Goal: Find specific page/section: Find specific page/section

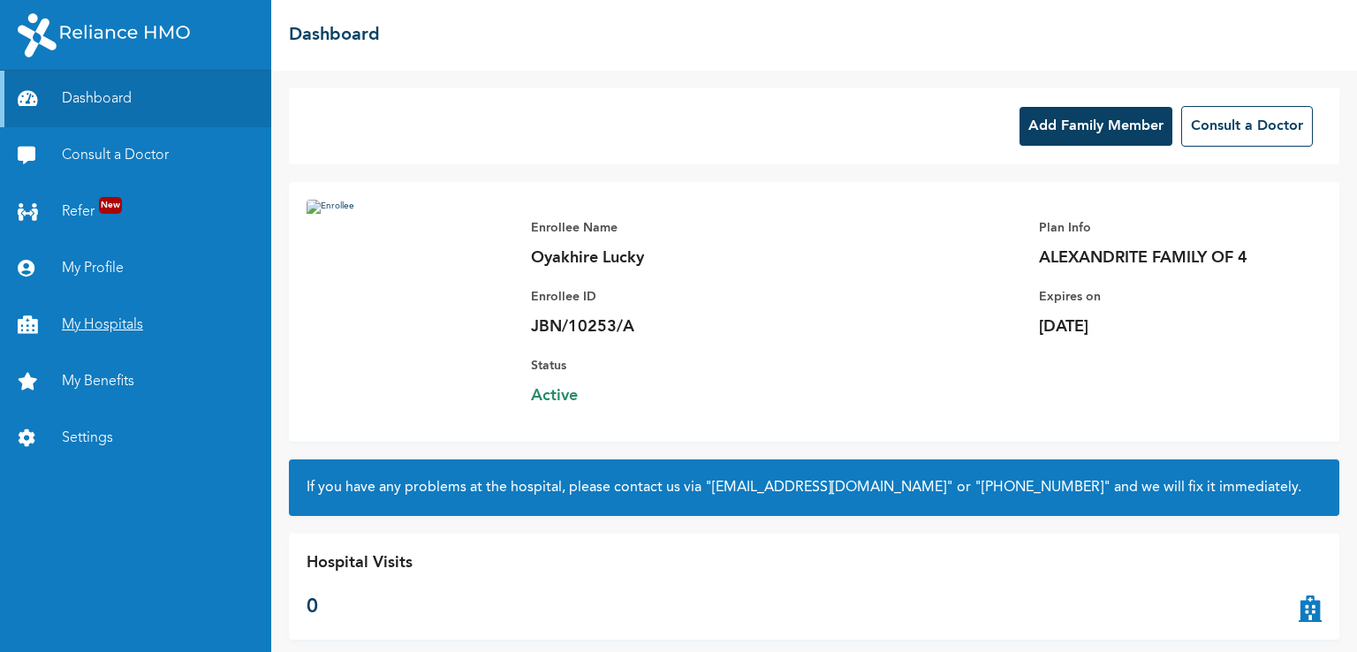
click at [72, 323] on link "My Hospitals" at bounding box center [135, 325] width 271 height 57
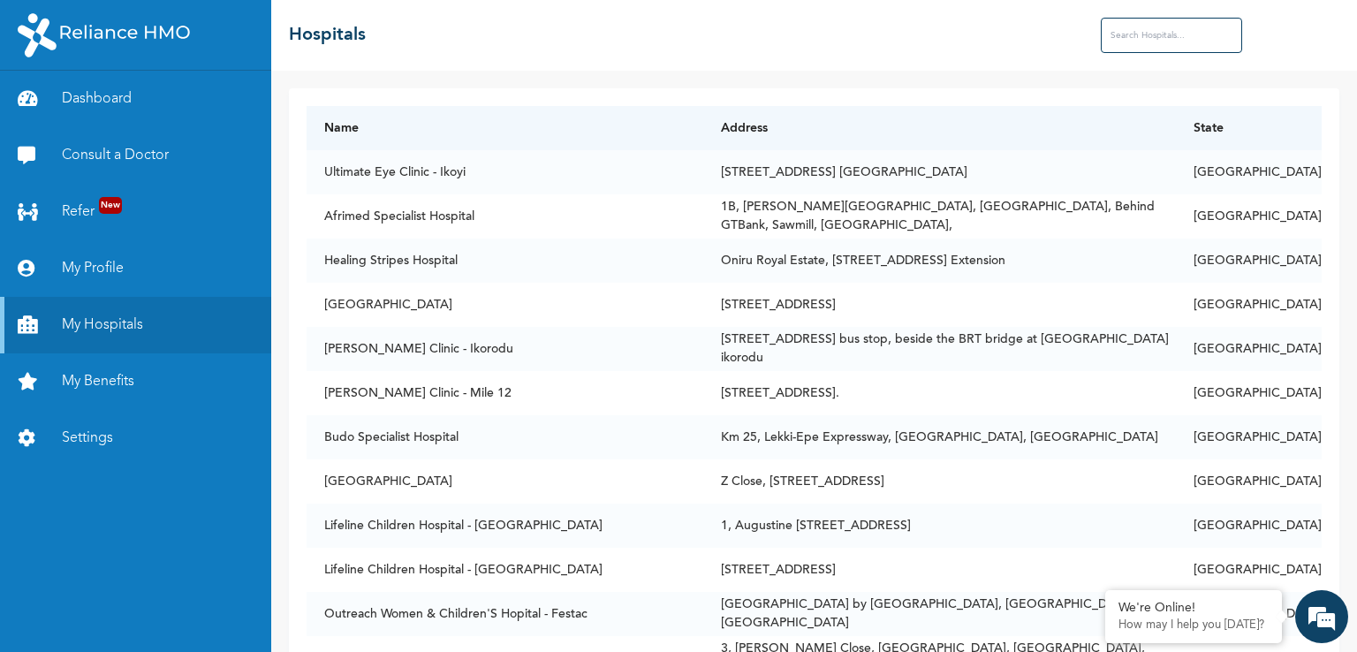
click at [1135, 36] on input "text" at bounding box center [1171, 35] width 141 height 35
paste input "AB 10 Specialist Hospital"
type input "AB 10 Specialist Hospital"
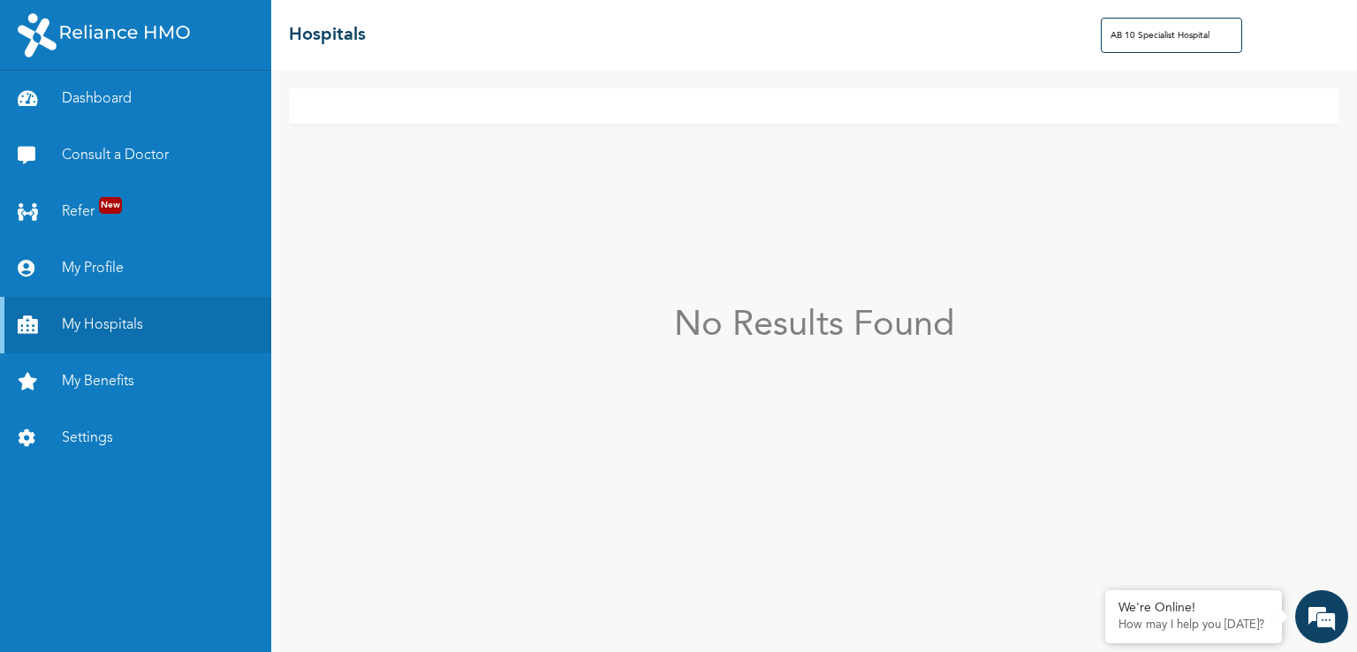
click at [1135, 36] on input "AB 10 Specialist Hospital" at bounding box center [1171, 35] width 141 height 35
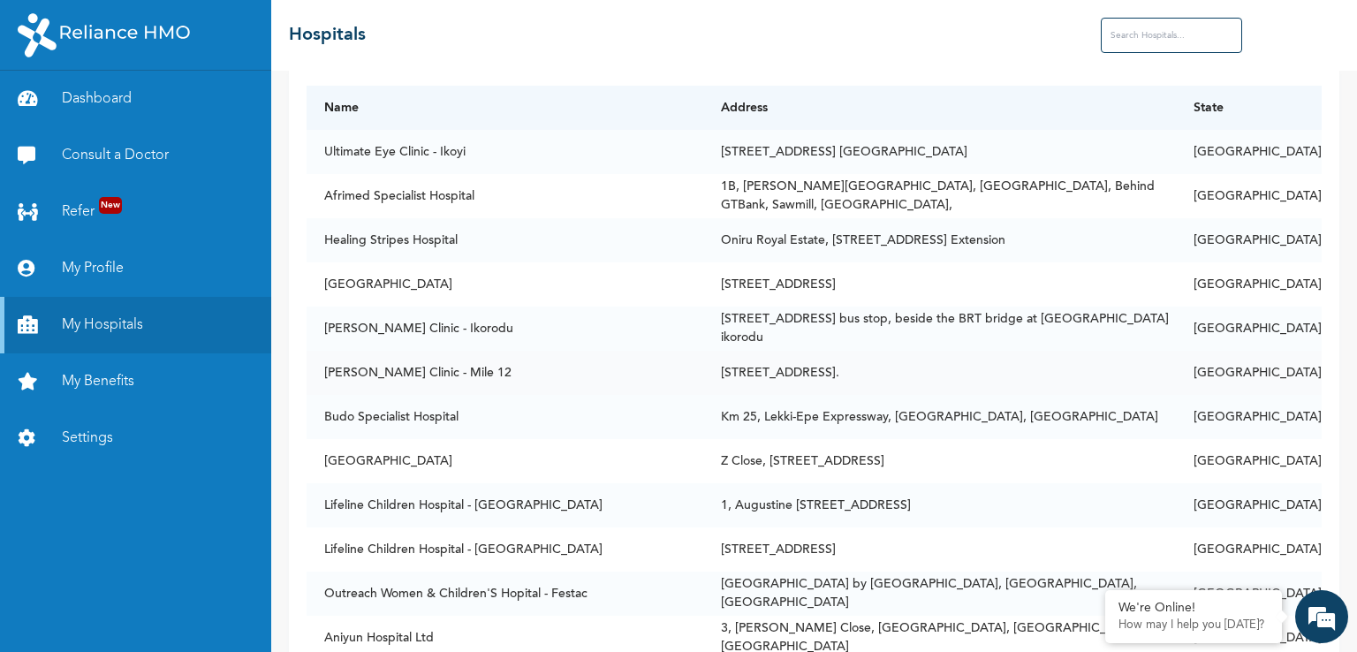
scroll to position [21, 0]
click at [1138, 40] on input "text" at bounding box center [1171, 35] width 141 height 35
paste input "Genesis Specialist Hospital"
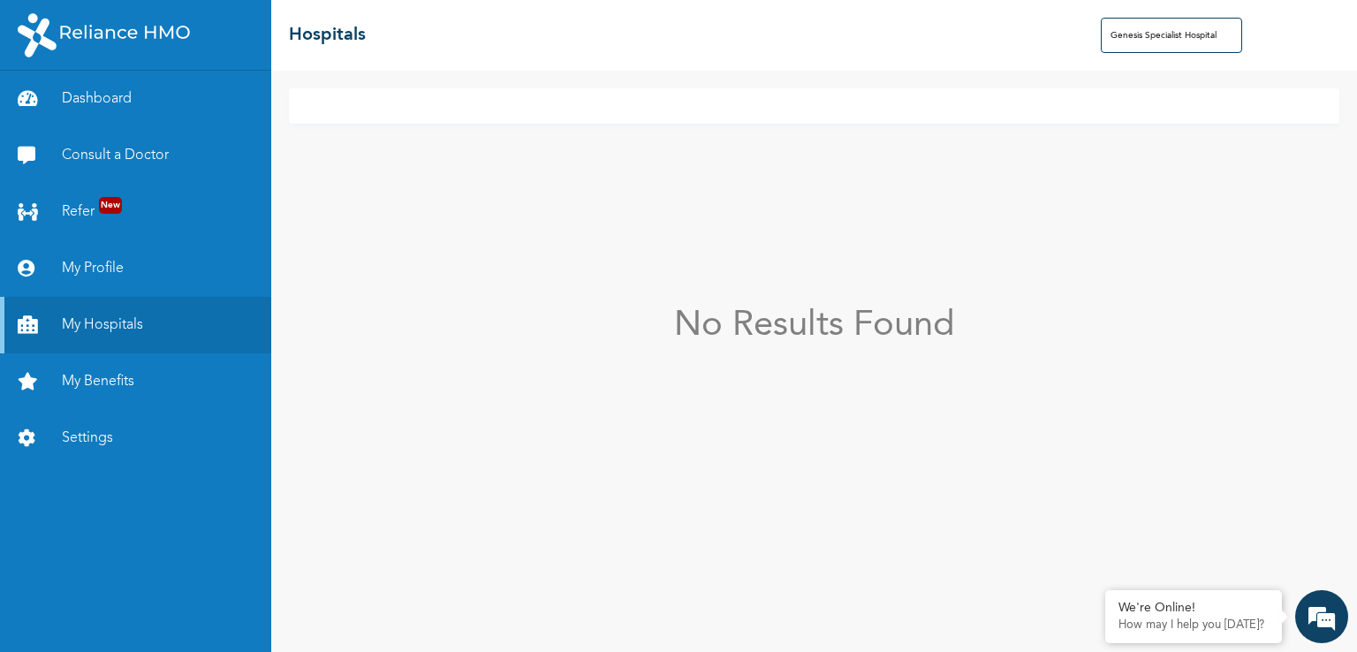
scroll to position [0, 0]
drag, startPoint x: 1192, startPoint y: 33, endPoint x: 1014, endPoint y: 43, distance: 178.8
click at [1014, 43] on div "☰ Hospitals Genesis Specialist Hospital" at bounding box center [814, 35] width 1086 height 71
paste input "Brafu"
type input "Brafus Specialist Hospital"
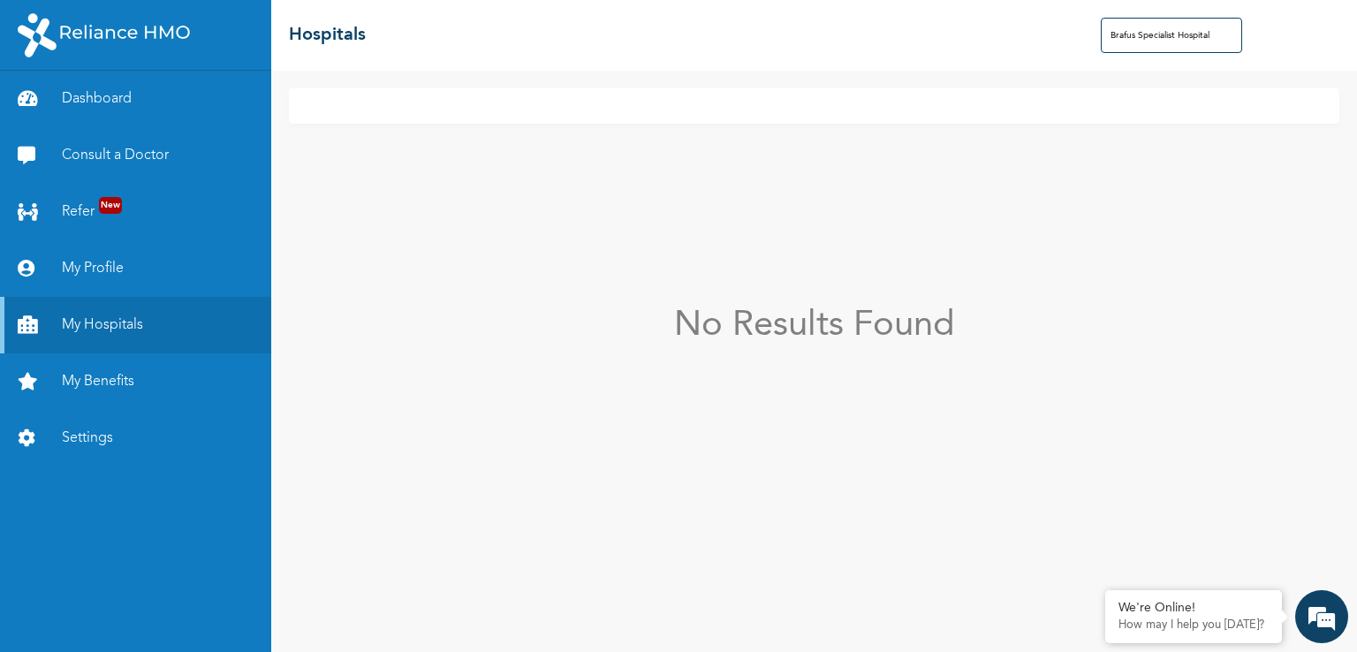
drag, startPoint x: 1223, startPoint y: 33, endPoint x: 993, endPoint y: 45, distance: 230.1
click at [993, 45] on div "☰ Hospitals Brafus Specialist Hospital" at bounding box center [814, 35] width 1086 height 71
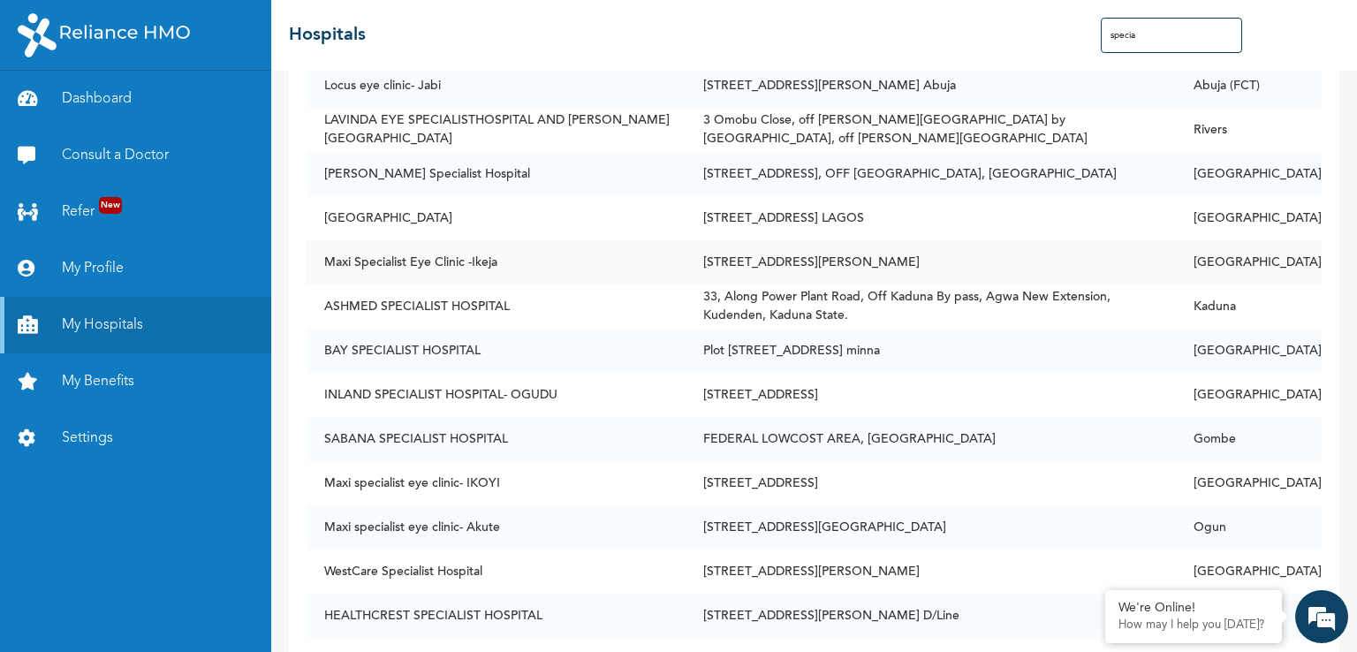
scroll to position [3768, 0]
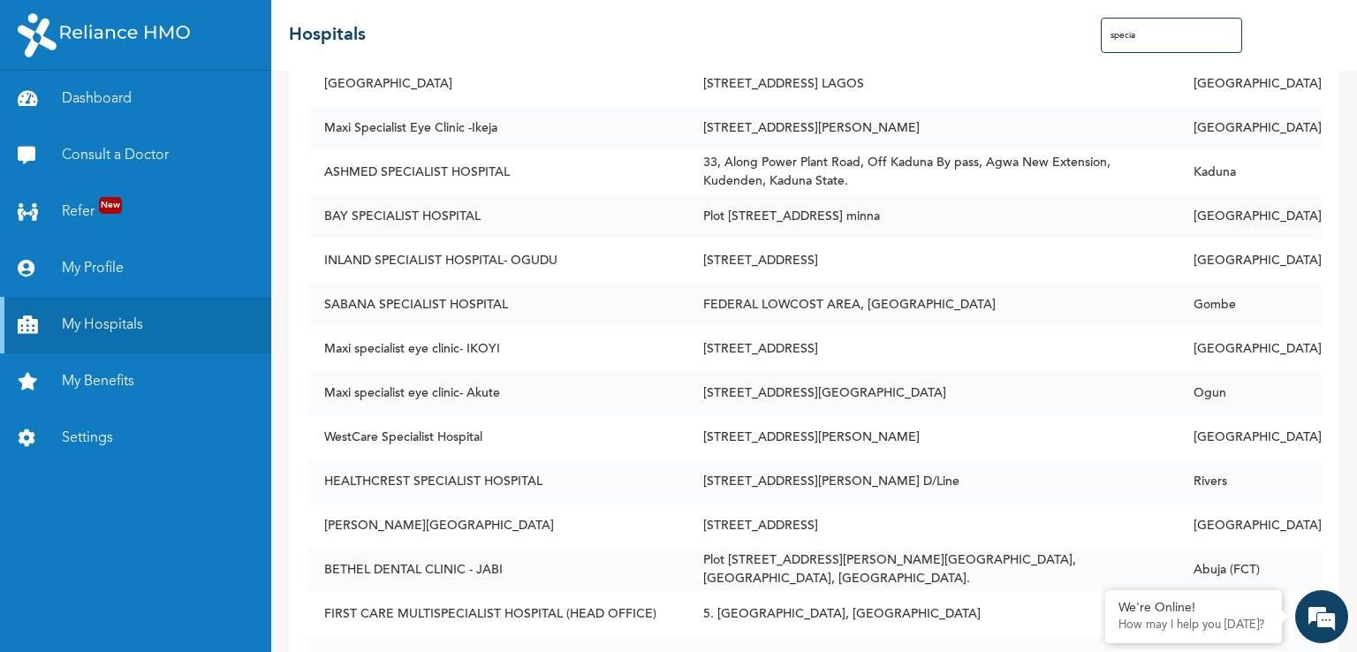
drag, startPoint x: 1158, startPoint y: 40, endPoint x: 1024, endPoint y: 52, distance: 134.0
click at [1024, 52] on div "☰ Hospitals specia" at bounding box center [814, 35] width 1086 height 71
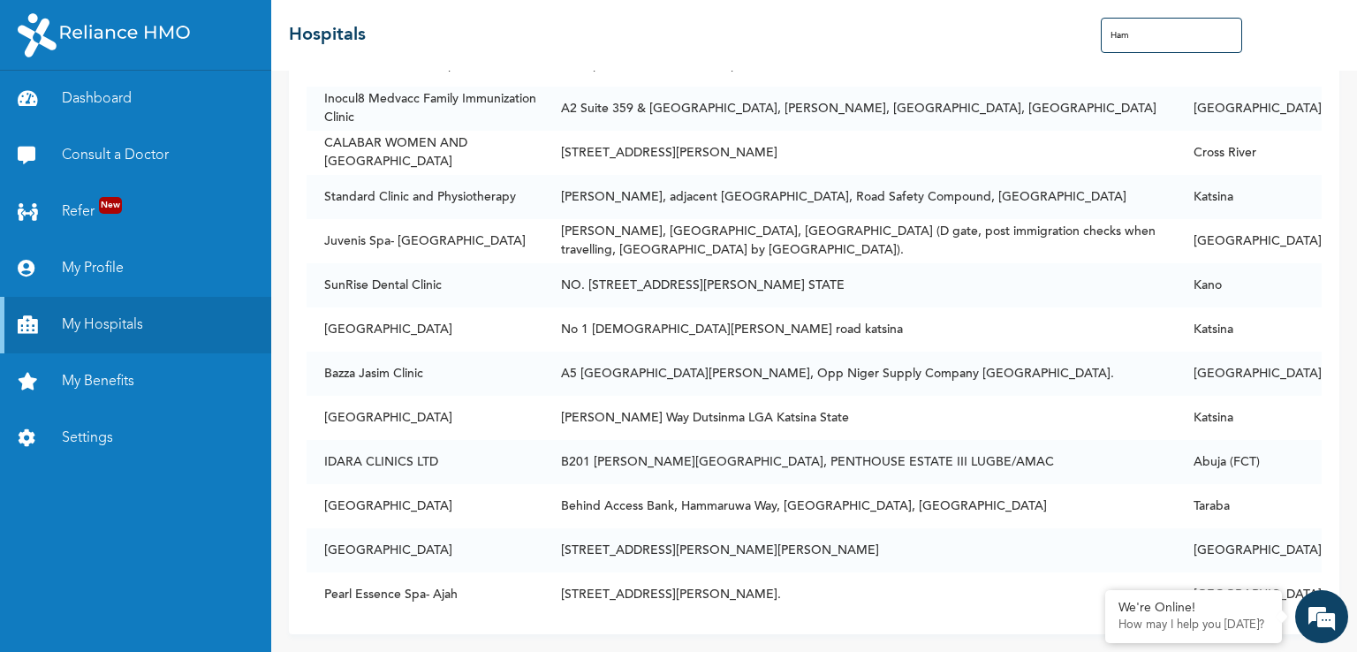
scroll to position [0, 0]
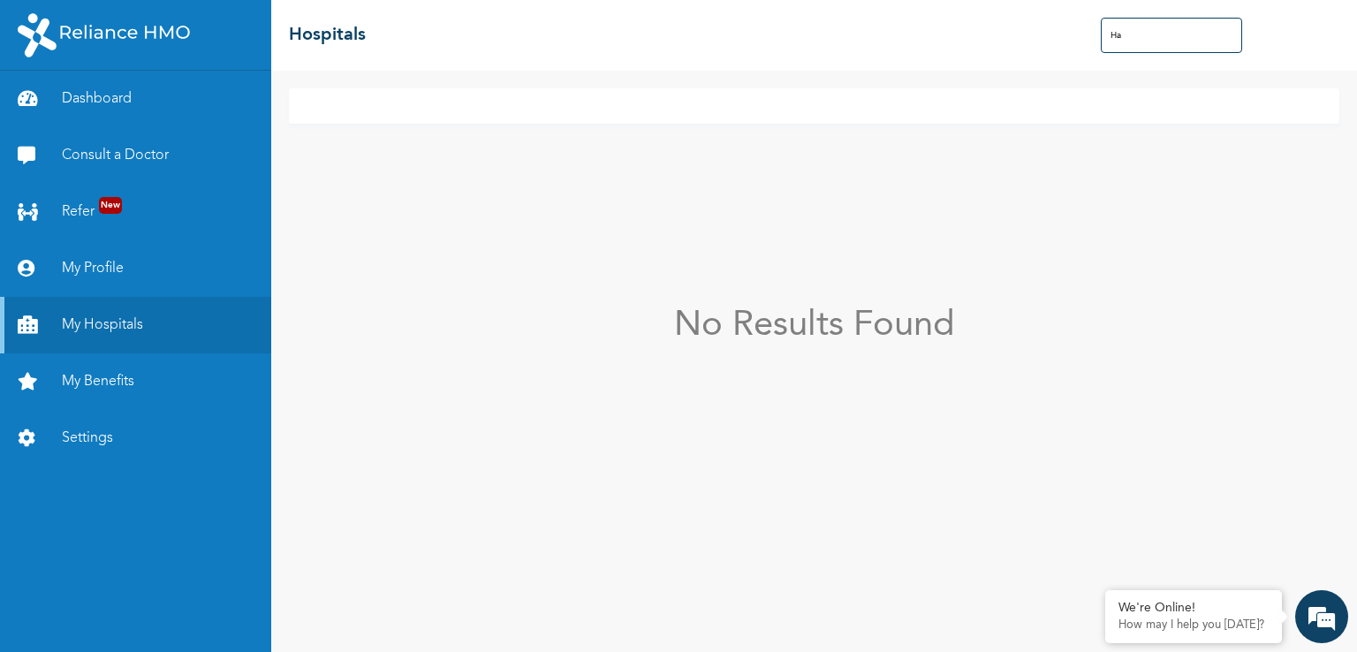
type input "H"
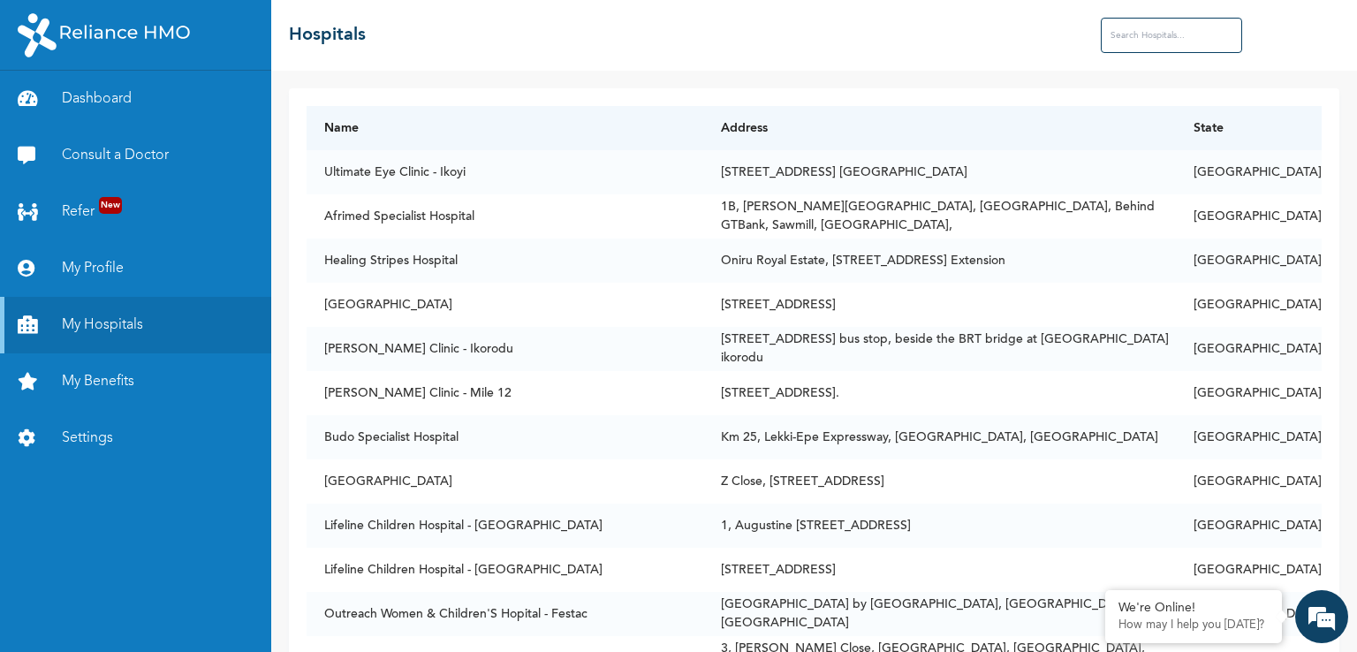
click at [1164, 40] on input "text" at bounding box center [1171, 35] width 141 height 35
paste input "Mediseal"
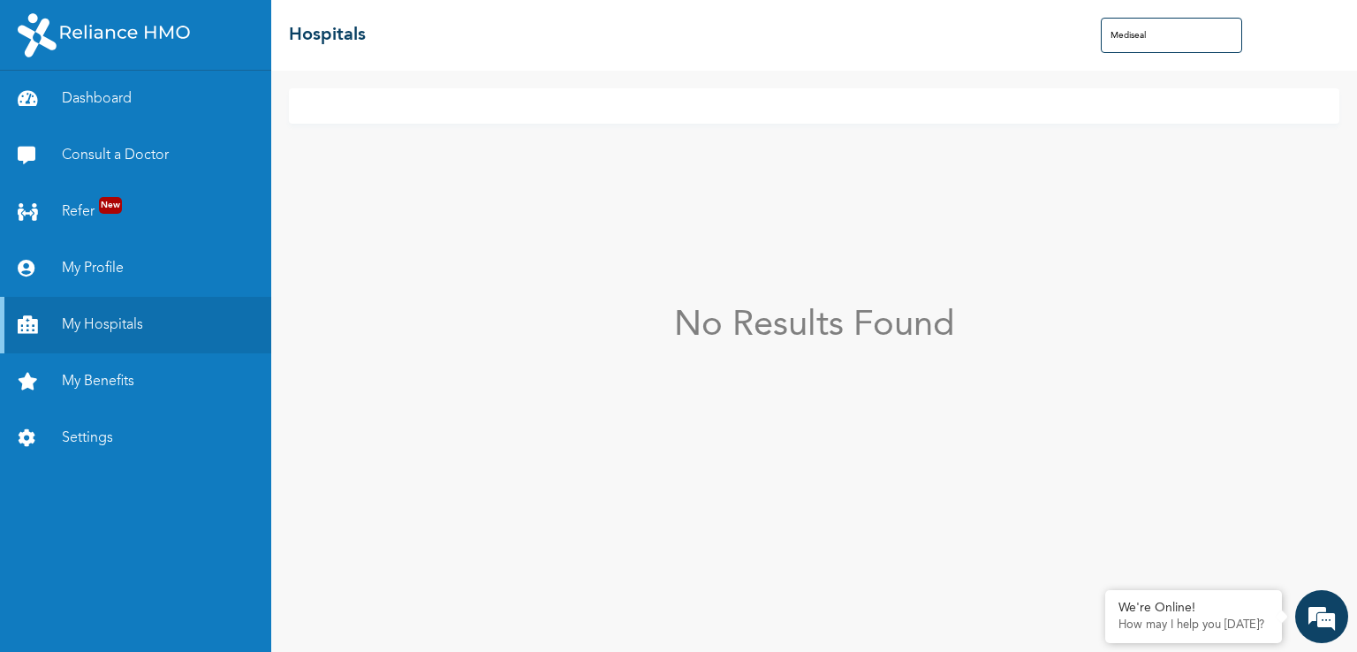
drag, startPoint x: 1150, startPoint y: 34, endPoint x: 1030, endPoint y: 33, distance: 120.2
click at [1030, 33] on div "☰ Hospitals Mediseal" at bounding box center [814, 35] width 1086 height 71
paste input "Brafus"
drag, startPoint x: 1145, startPoint y: 37, endPoint x: 1069, endPoint y: 27, distance: 75.7
click at [1069, 27] on div "☰ Hospitals Brafus" at bounding box center [814, 35] width 1086 height 71
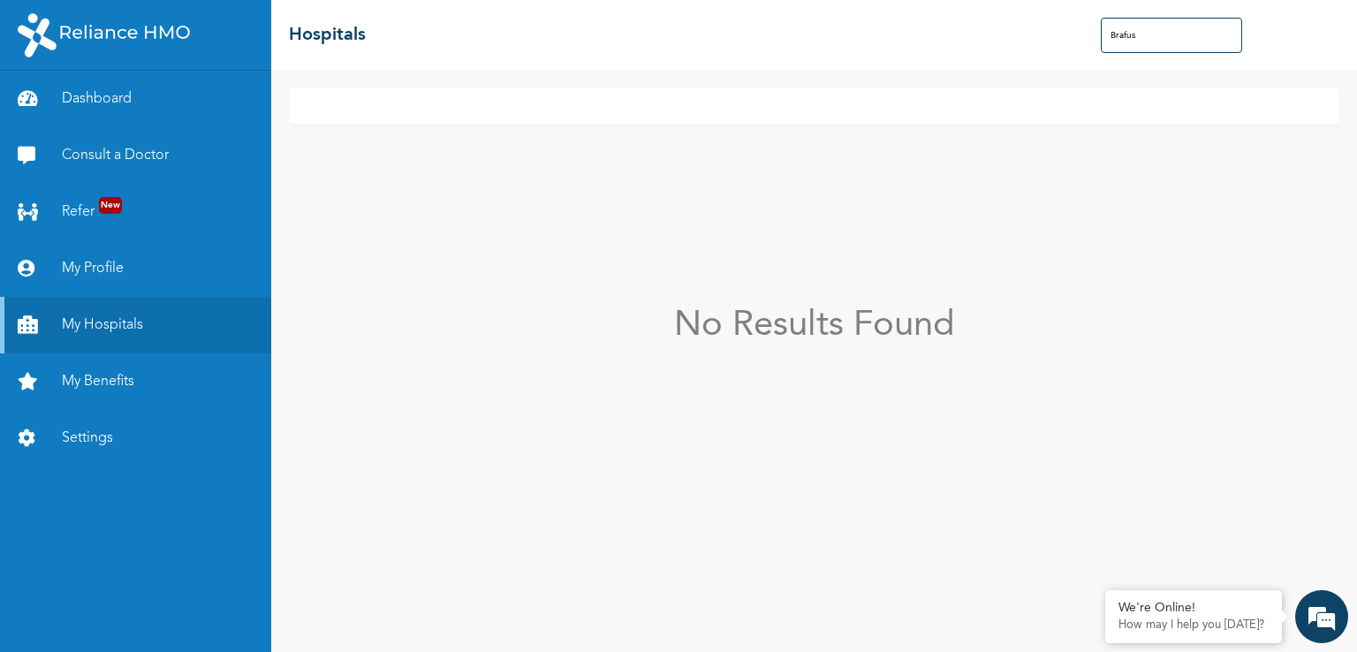
paste input "[GEOGRAPHIC_DATA]"
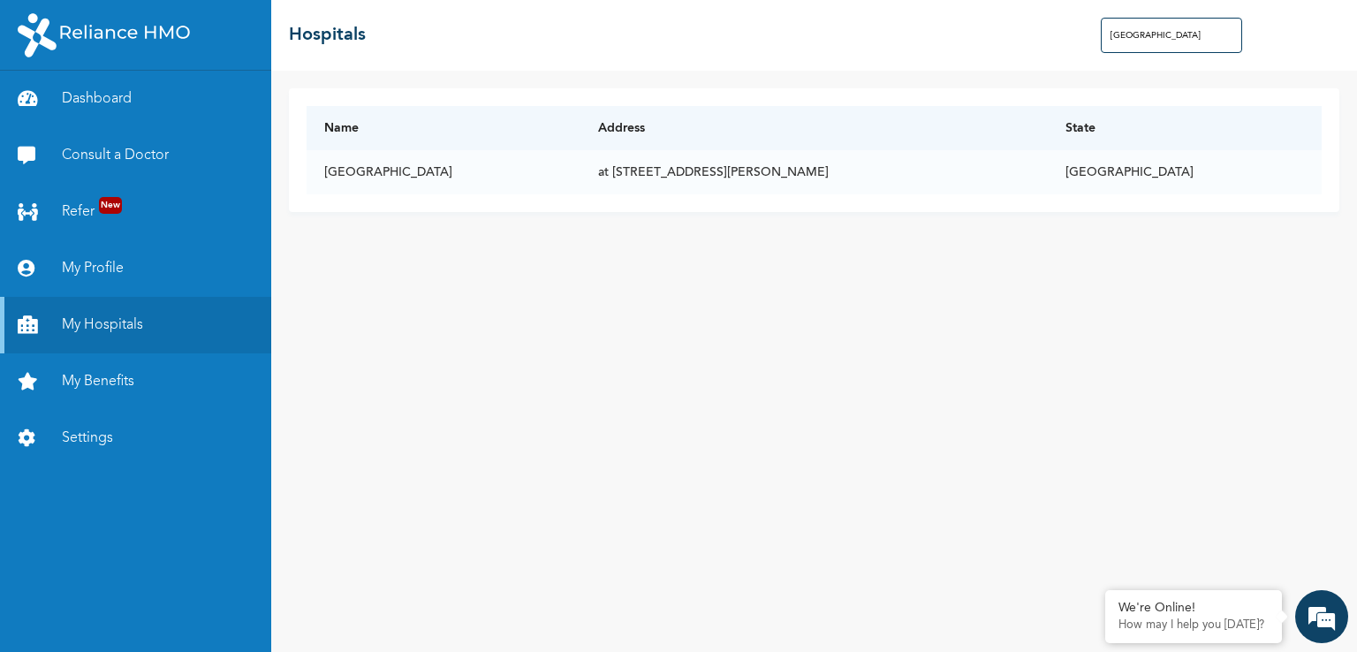
click at [1069, 27] on div "☰ Hospitals [GEOGRAPHIC_DATA]" at bounding box center [814, 35] width 1086 height 71
drag, startPoint x: 1167, startPoint y: 32, endPoint x: 997, endPoint y: 32, distance: 170.6
click at [997, 32] on div "☰ Hospitals [GEOGRAPHIC_DATA]" at bounding box center [814, 35] width 1086 height 71
paste input "Starcar"
drag, startPoint x: 1156, startPoint y: 35, endPoint x: 1058, endPoint y: 33, distance: 98.1
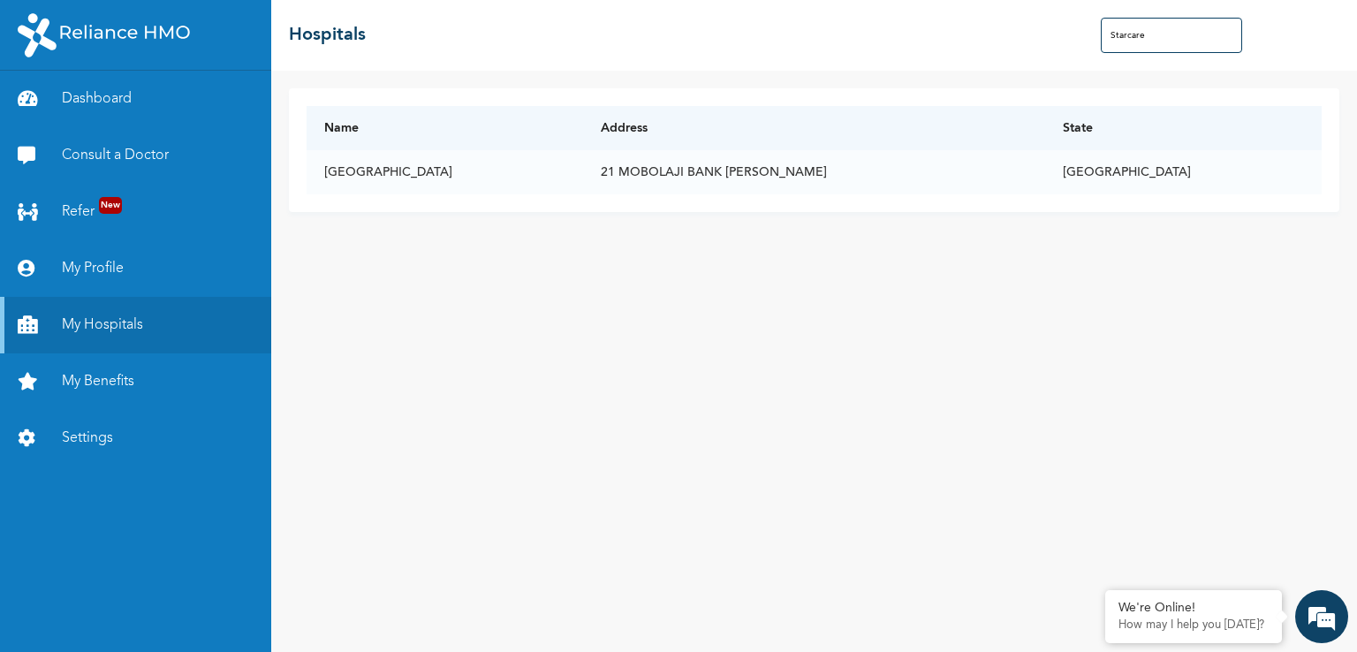
click at [1058, 33] on div "☰ Hospitals Starcare" at bounding box center [814, 35] width 1086 height 71
paste input "Dandy"
type input "Dandy"
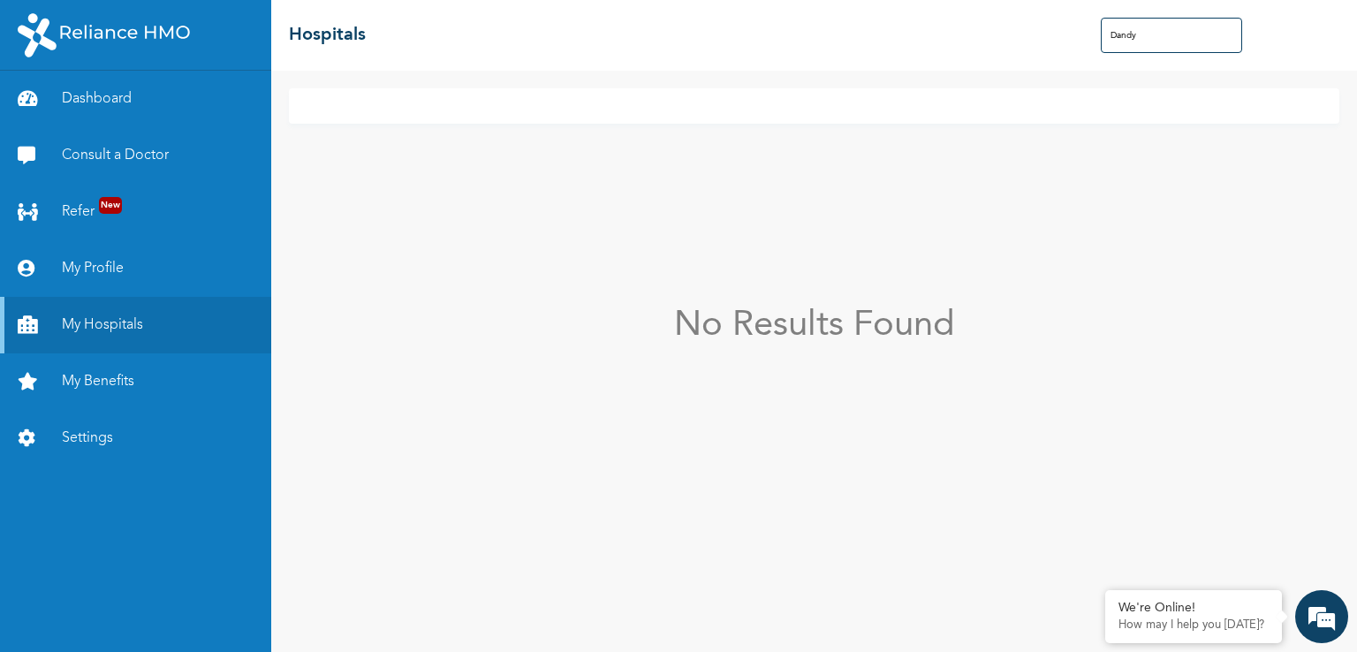
drag, startPoint x: 1176, startPoint y: 28, endPoint x: 1089, endPoint y: 28, distance: 87.5
click at [1089, 28] on div "☰ Hospitals Dandy" at bounding box center [814, 35] width 1086 height 71
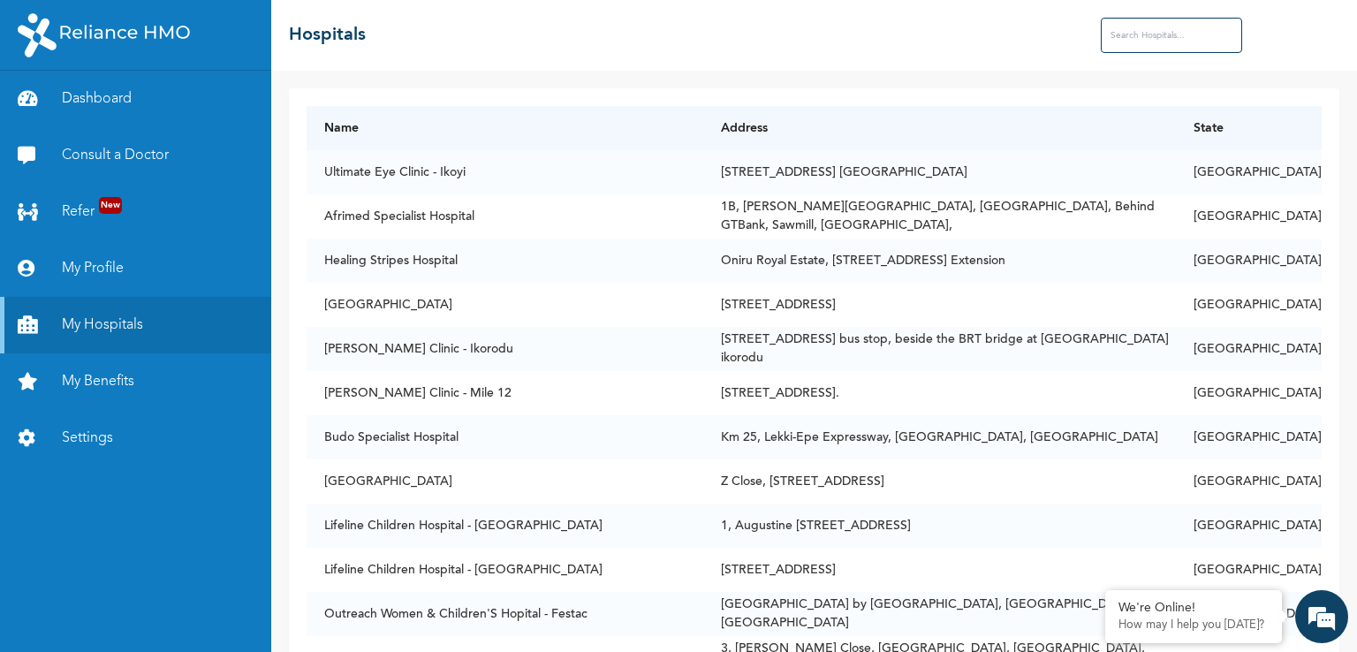
click at [1118, 40] on input "text" at bounding box center [1171, 35] width 141 height 35
paste input "P & G Medi"
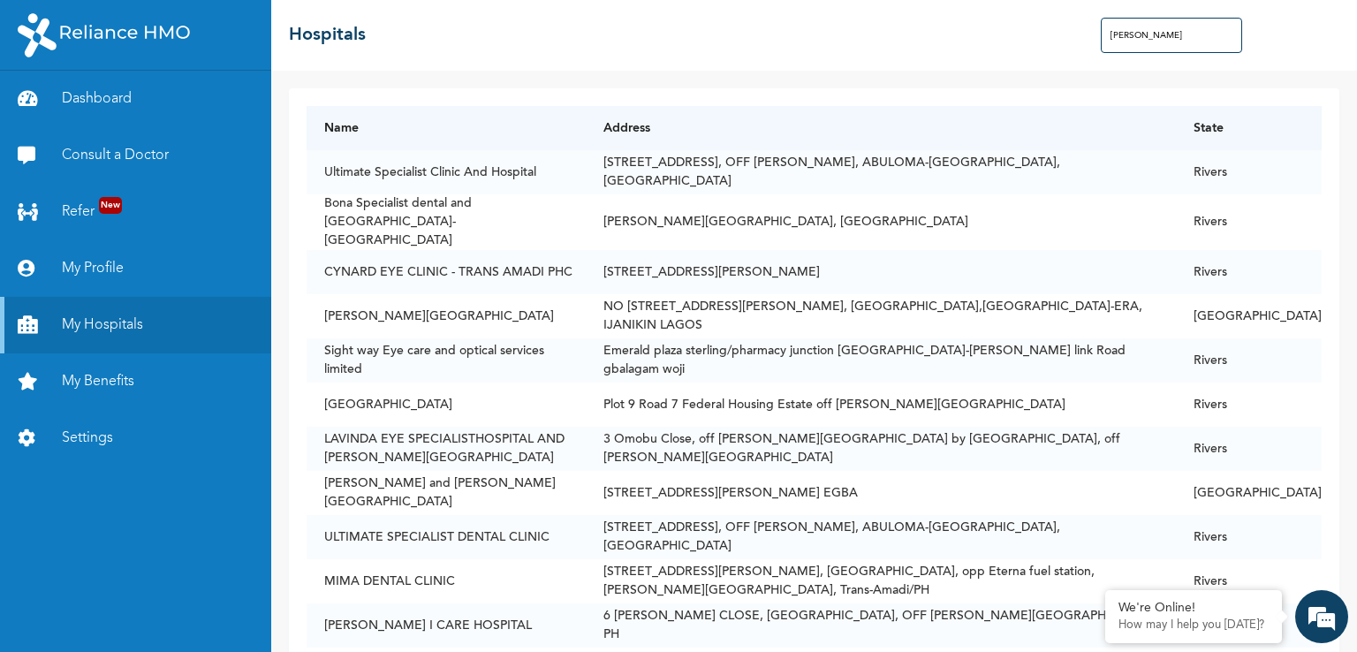
type input "[PERSON_NAME]"
